Goal: Find specific page/section: Find specific page/section

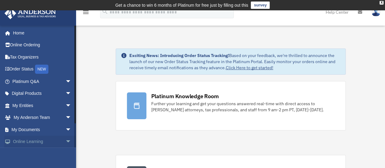
drag, startPoint x: 0, startPoint y: 0, endPoint x: 63, endPoint y: 141, distance: 155.0
click at [65, 141] on span "arrow_drop_down" at bounding box center [71, 141] width 12 height 12
click at [65, 141] on span "arrow_drop_up" at bounding box center [71, 141] width 12 height 12
click at [65, 129] on span "arrow_drop_down" at bounding box center [71, 129] width 12 height 12
click at [65, 118] on span "arrow_drop_down" at bounding box center [71, 117] width 12 height 12
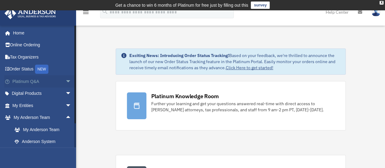
click at [32, 84] on link "Platinum Q&A arrow_drop_down" at bounding box center [42, 81] width 76 height 12
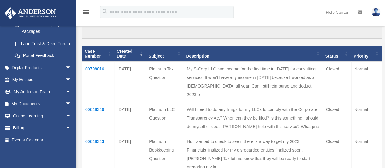
scroll to position [156, 0]
click at [29, 127] on link "Billing arrow_drop_down" at bounding box center [42, 128] width 76 height 12
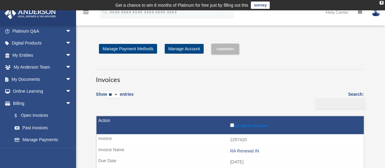
scroll to position [61, 0]
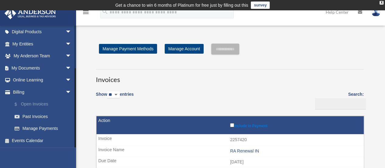
click at [38, 102] on link "$ Open Invoices" at bounding box center [45, 104] width 72 height 12
